Goal: Navigation & Orientation: Find specific page/section

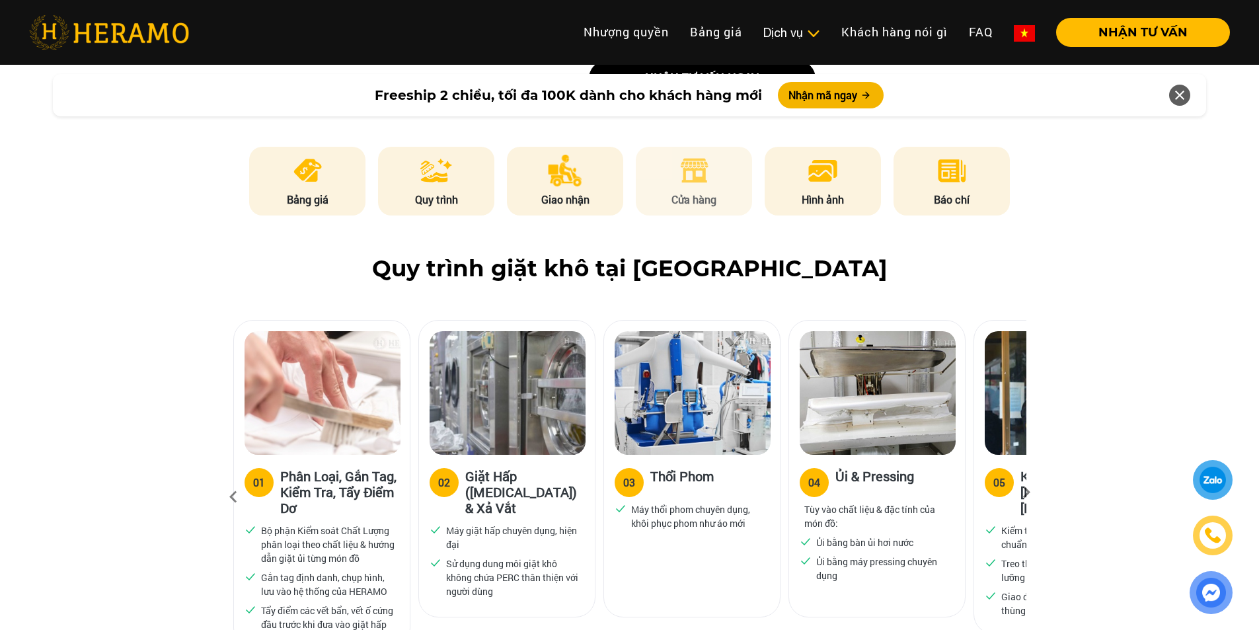
click at [700, 155] on img at bounding box center [694, 171] width 32 height 32
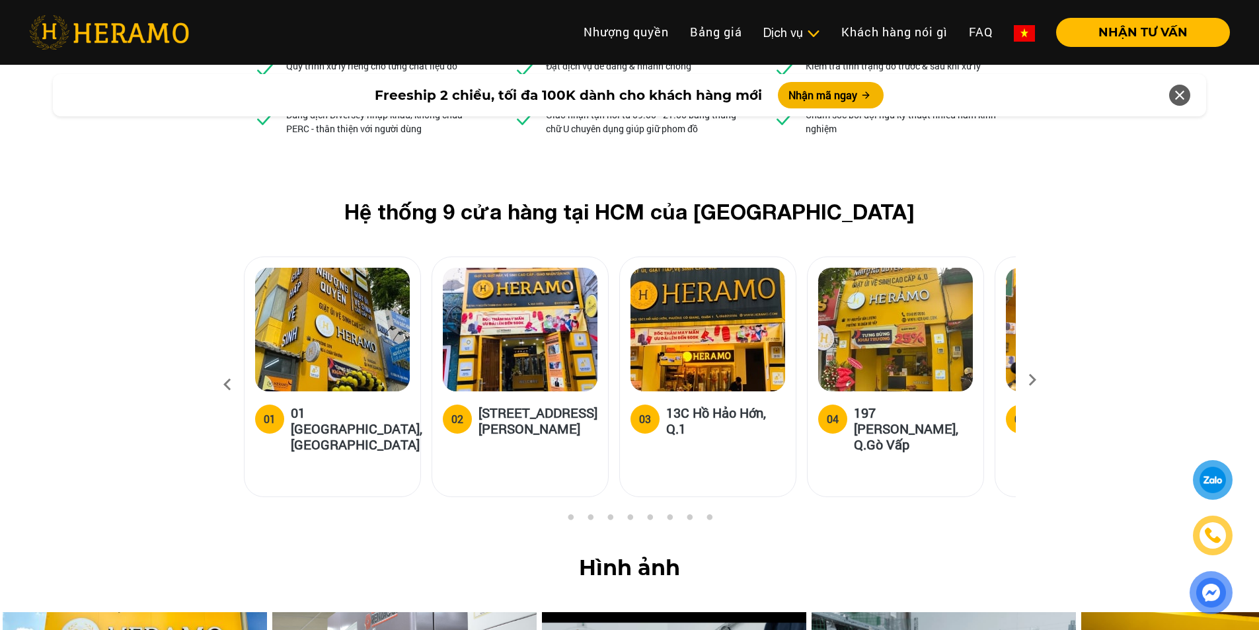
click at [1035, 380] on icon at bounding box center [1033, 384] width 24 height 9
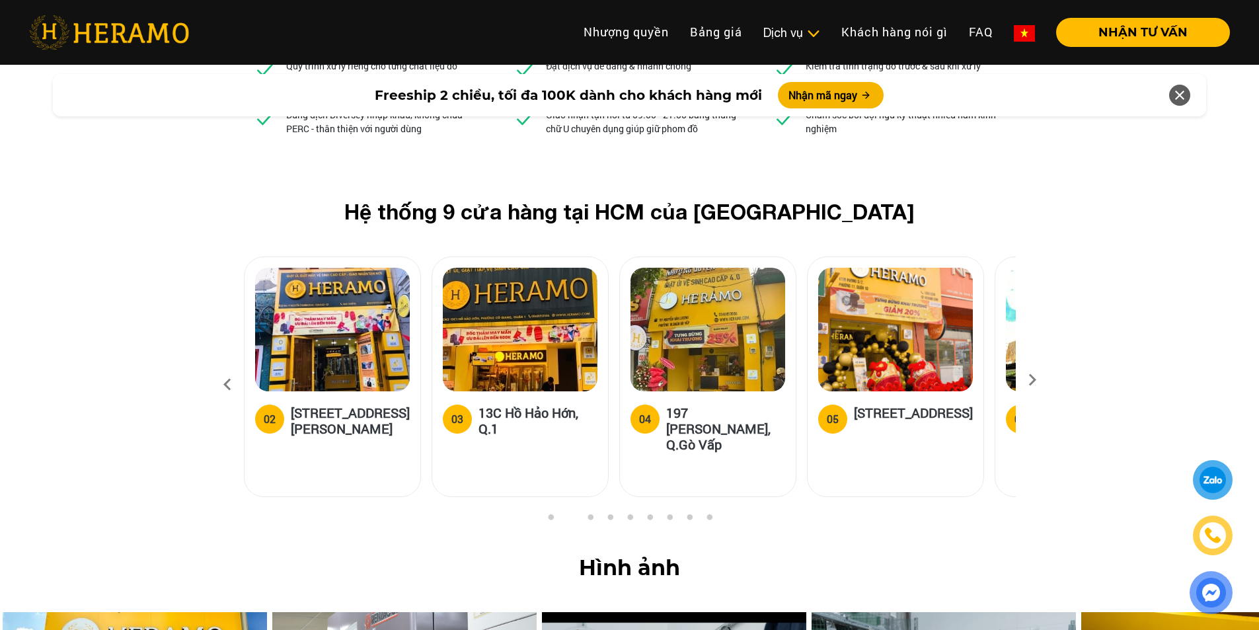
click at [1035, 380] on icon at bounding box center [1033, 384] width 24 height 9
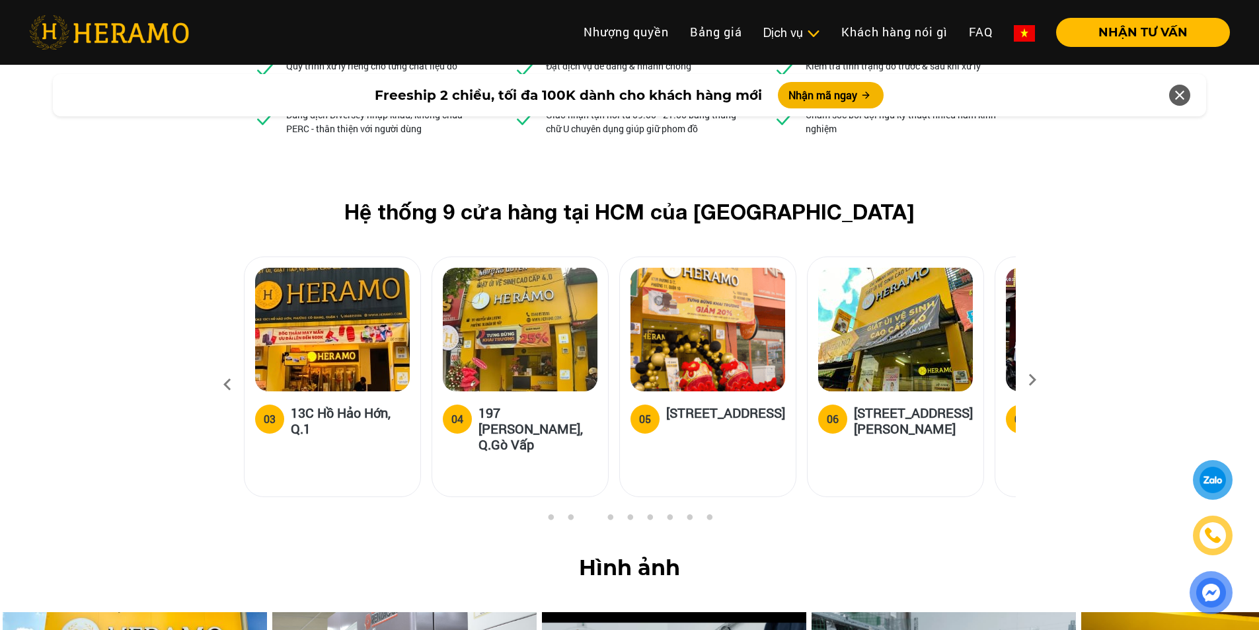
click at [1035, 380] on icon at bounding box center [1033, 384] width 24 height 9
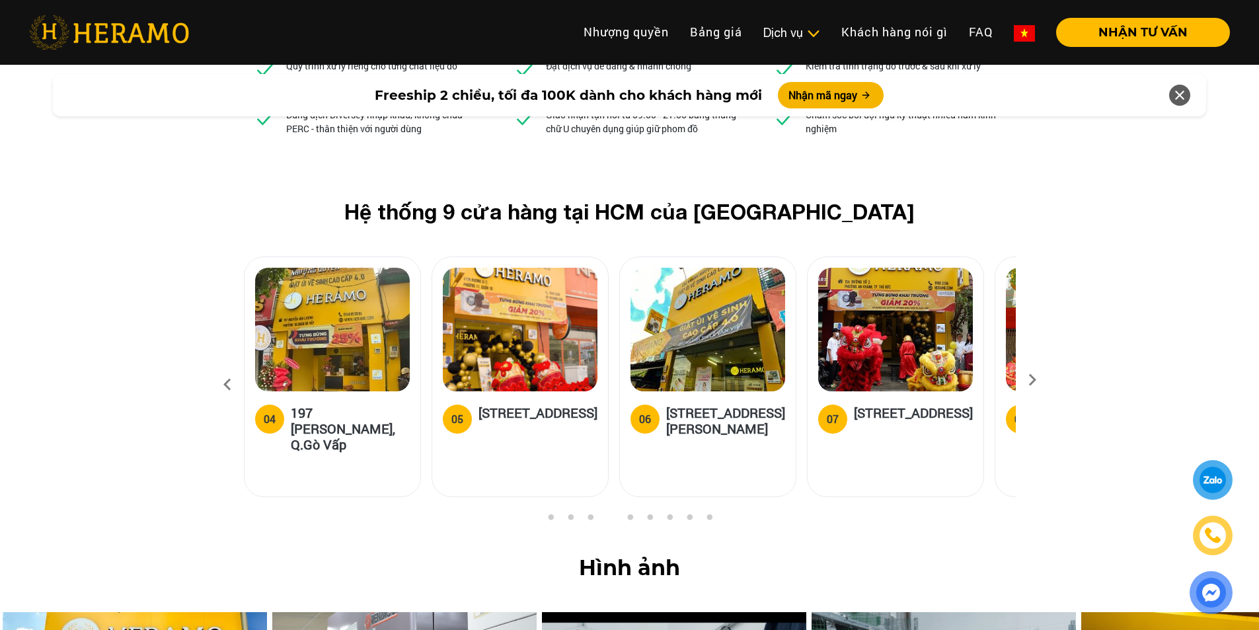
click at [1035, 380] on icon at bounding box center [1033, 384] width 24 height 9
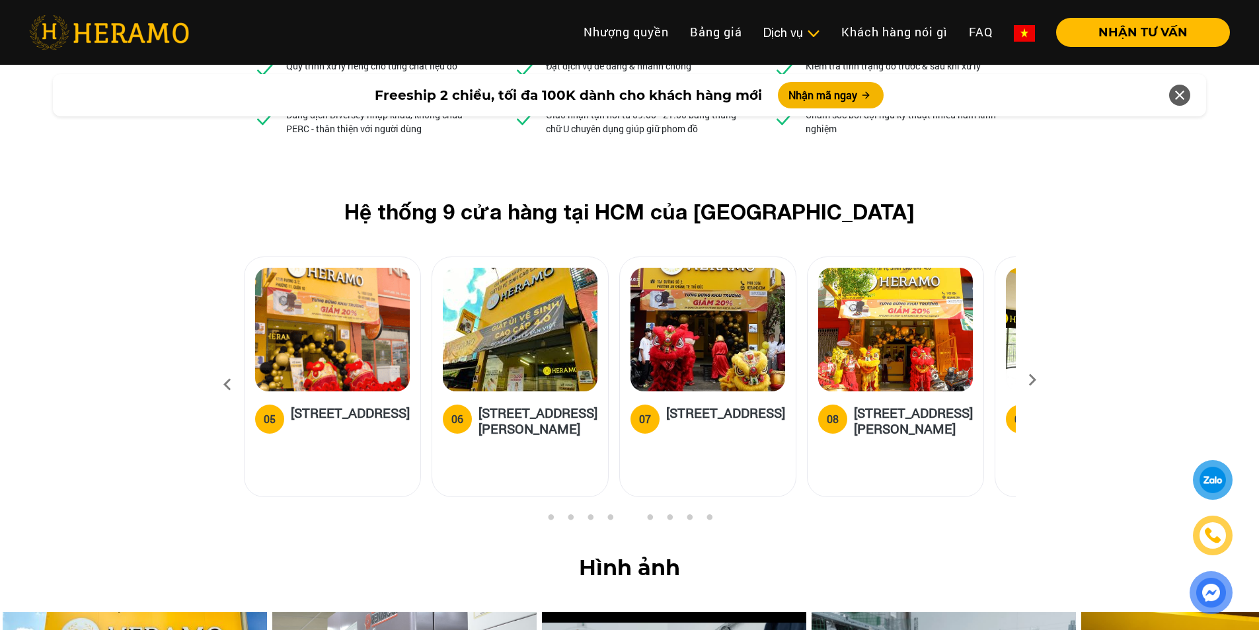
click at [1035, 380] on icon at bounding box center [1033, 384] width 24 height 9
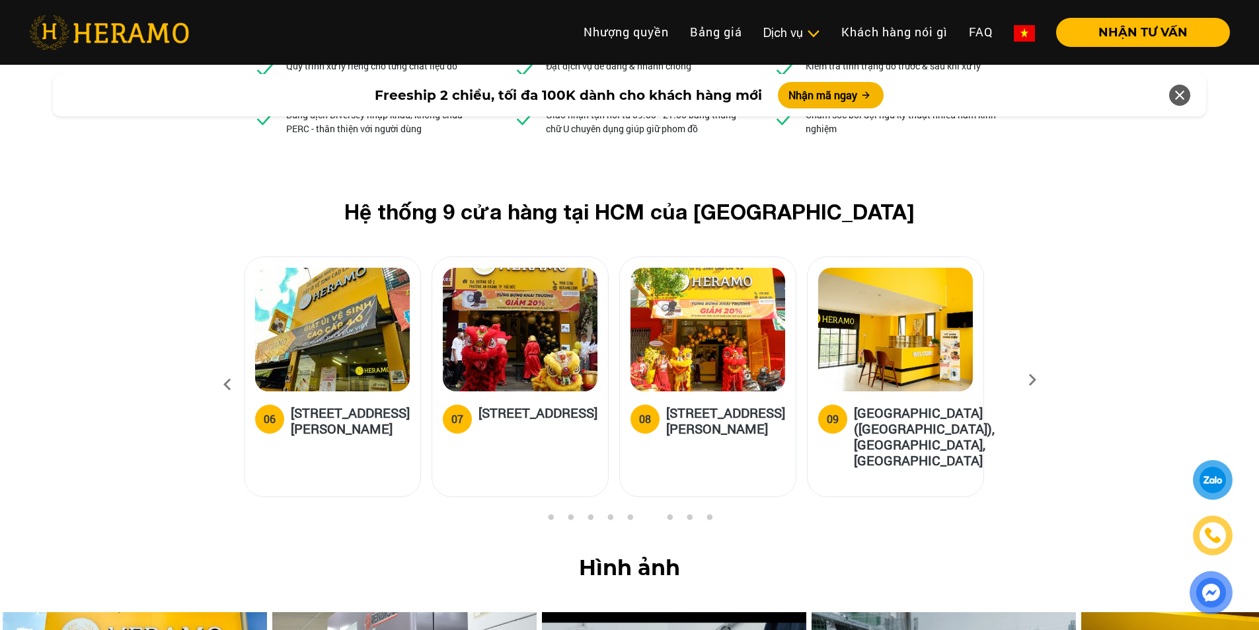
click at [1036, 380] on icon at bounding box center [1033, 384] width 24 height 9
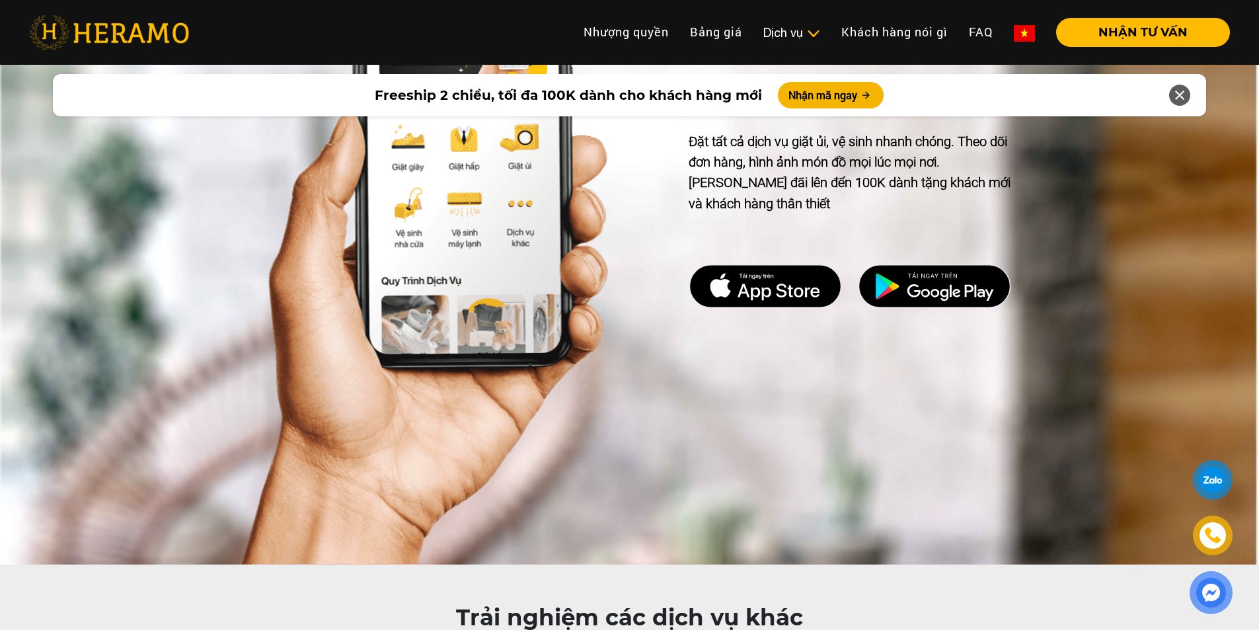
scroll to position [6475, 0]
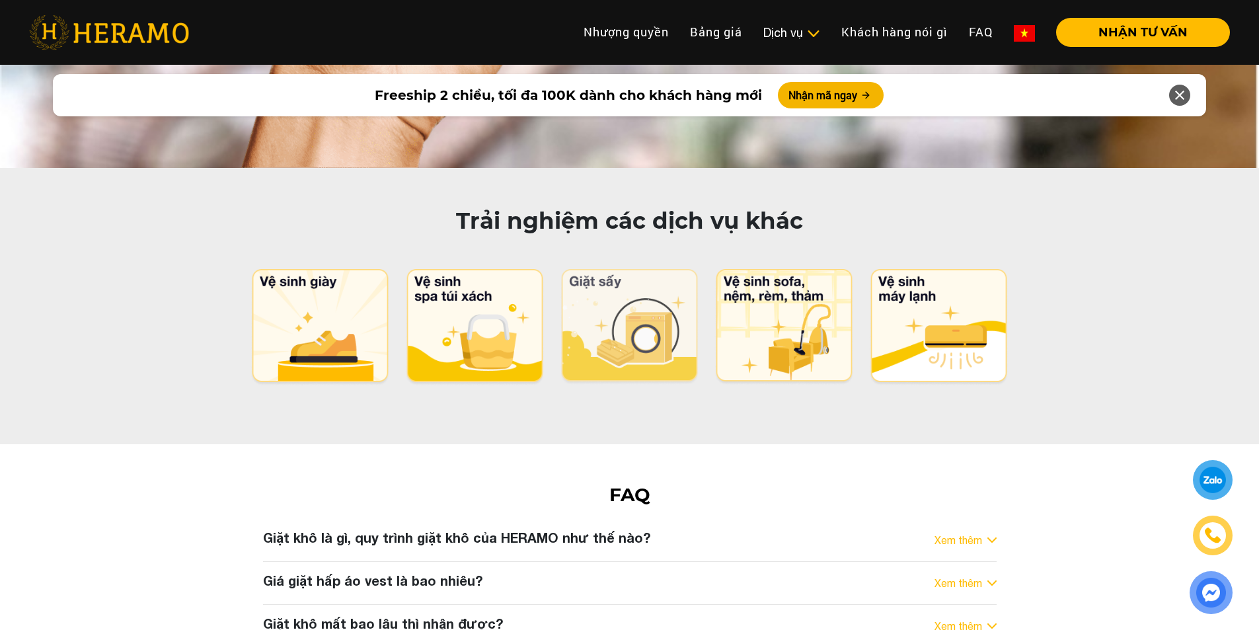
click at [643, 269] on img at bounding box center [630, 327] width 140 height 116
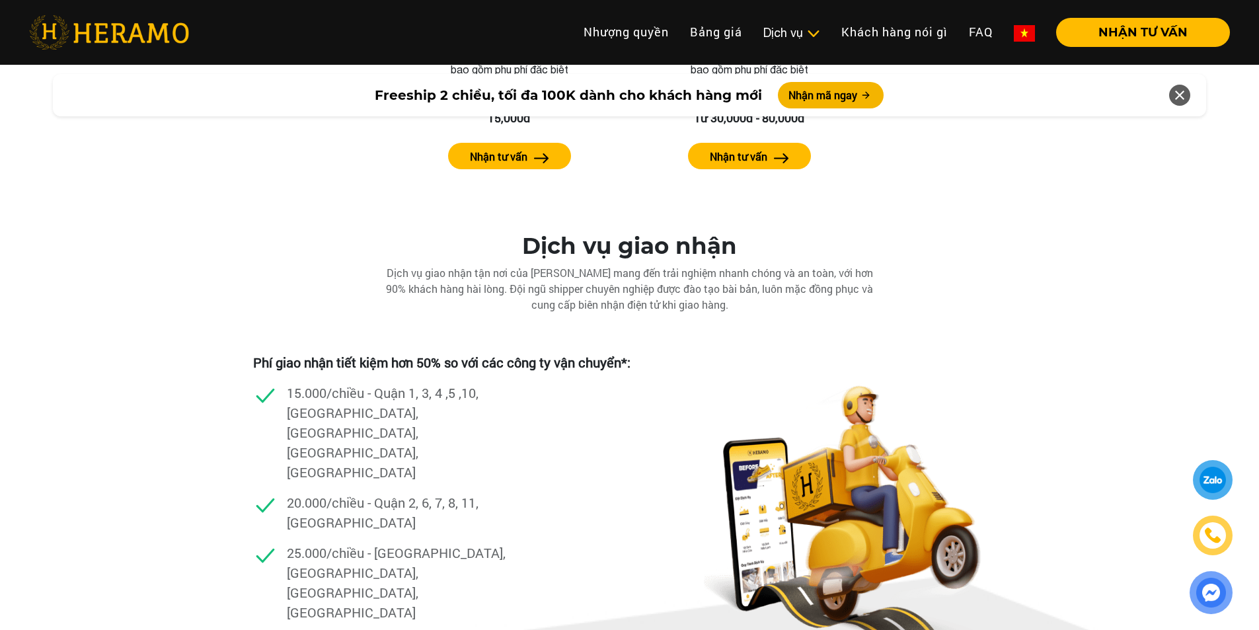
scroll to position [2777, 0]
